Goal: Information Seeking & Learning: Learn about a topic

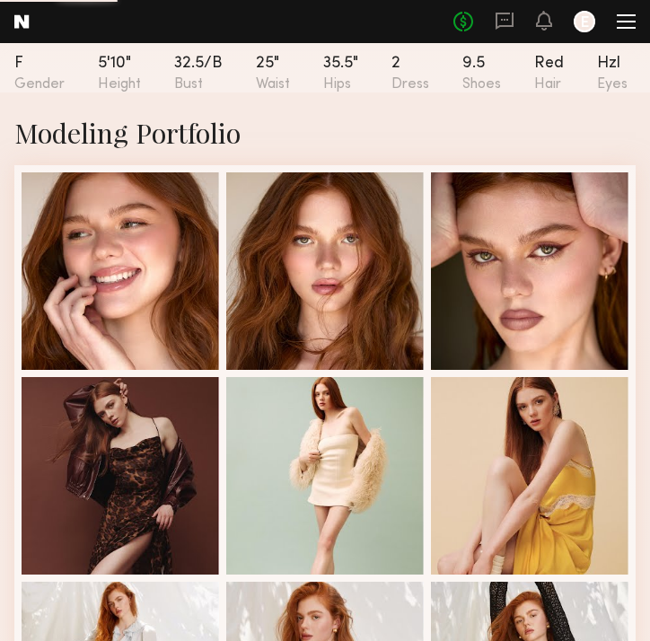
scroll to position [338, 0]
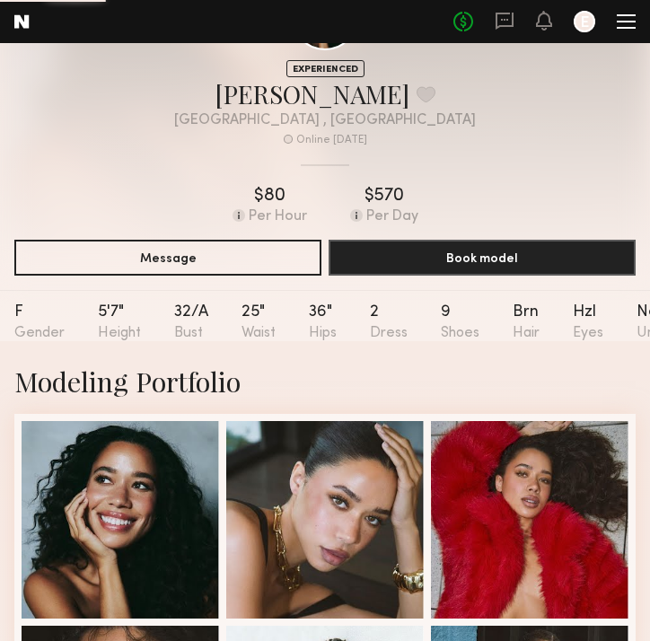
scroll to position [343, 0]
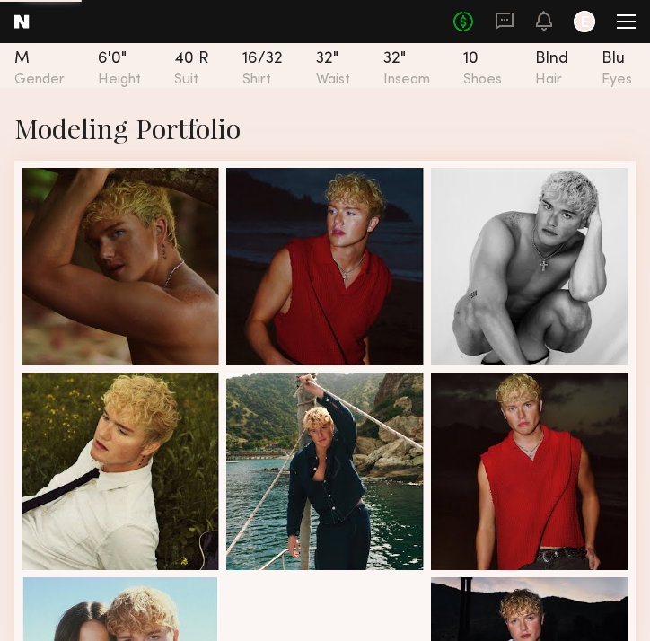
scroll to position [343, 0]
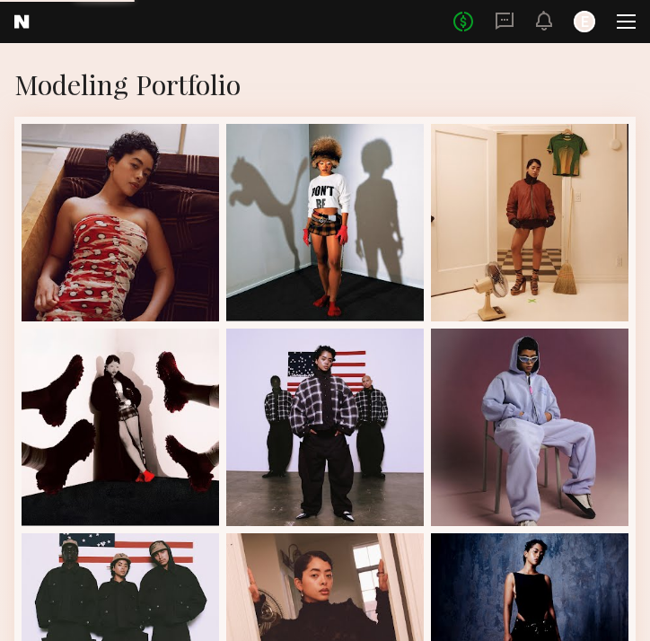
scroll to position [431, 0]
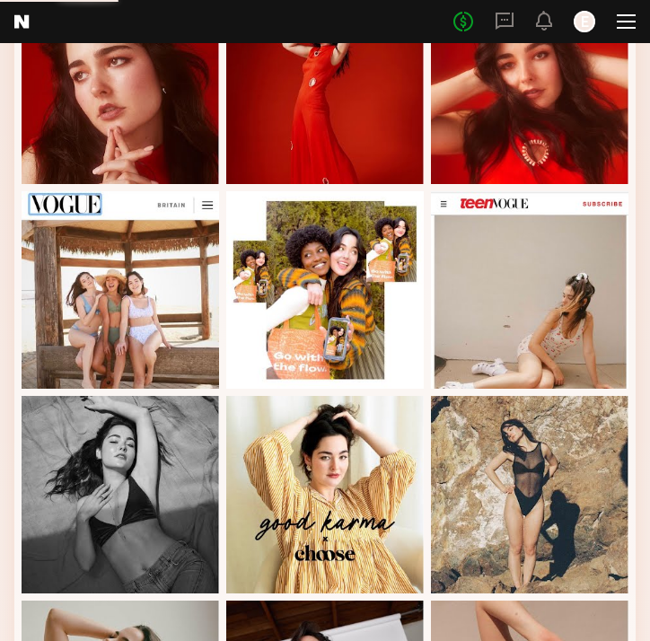
scroll to position [575, 0]
